Goal: Book appointment/travel/reservation

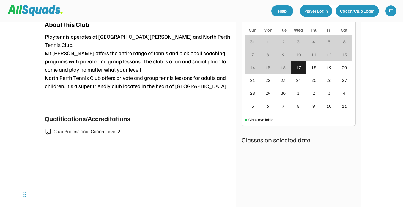
scroll to position [218, 0]
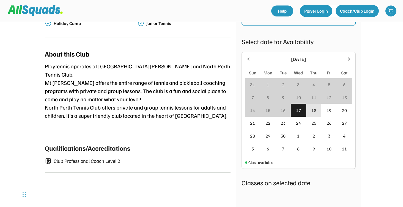
click at [311, 107] on div "18" at bounding box center [313, 110] width 5 height 7
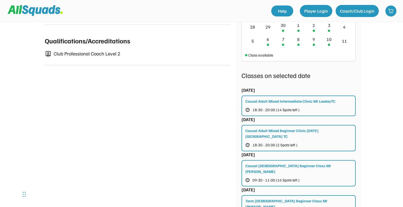
scroll to position [326, 0]
click at [335, 98] on div "Casual Adult Mixed Intermediate Clinic Mt LawleyTC 18:30 - 20:00 (14 Spots left…" at bounding box center [298, 105] width 114 height 21
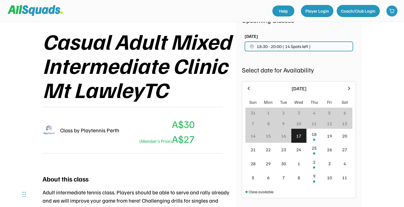
scroll to position [53, 0]
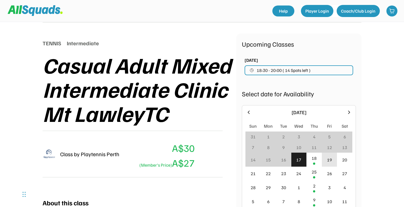
click at [328, 163] on div "19" at bounding box center [329, 160] width 5 height 7
click at [326, 159] on div "19" at bounding box center [329, 160] width 15 height 14
click at [331, 162] on div "19" at bounding box center [329, 160] width 5 height 7
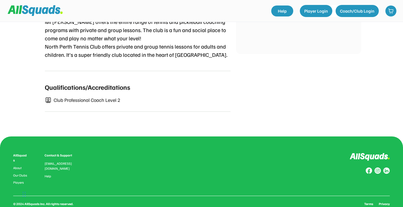
scroll to position [118, 0]
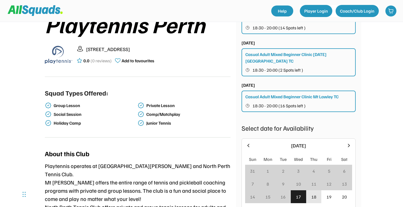
click at [313, 194] on div "18" at bounding box center [313, 197] width 5 height 7
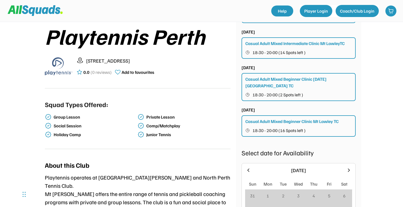
scroll to position [108, 0]
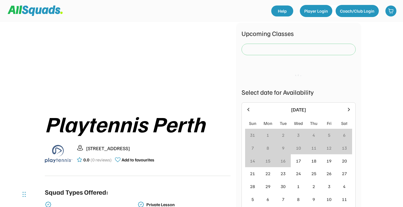
scroll to position [21, 0]
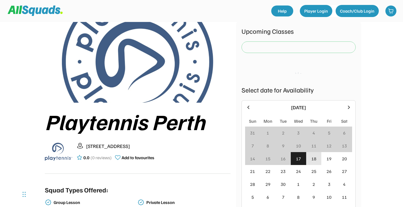
click at [311, 157] on div "18" at bounding box center [313, 159] width 5 height 7
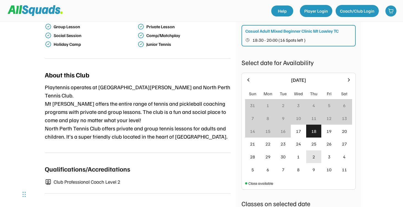
scroll to position [198, 0]
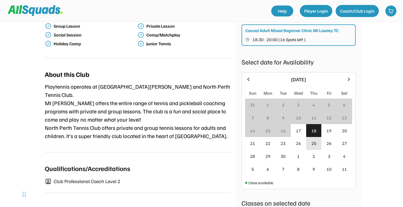
click at [313, 140] on div "25" at bounding box center [313, 143] width 5 height 7
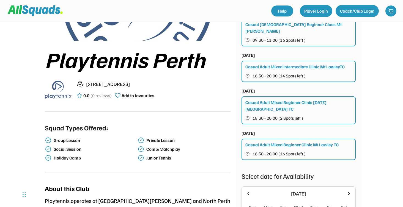
scroll to position [83, 0]
